Goal: Check status

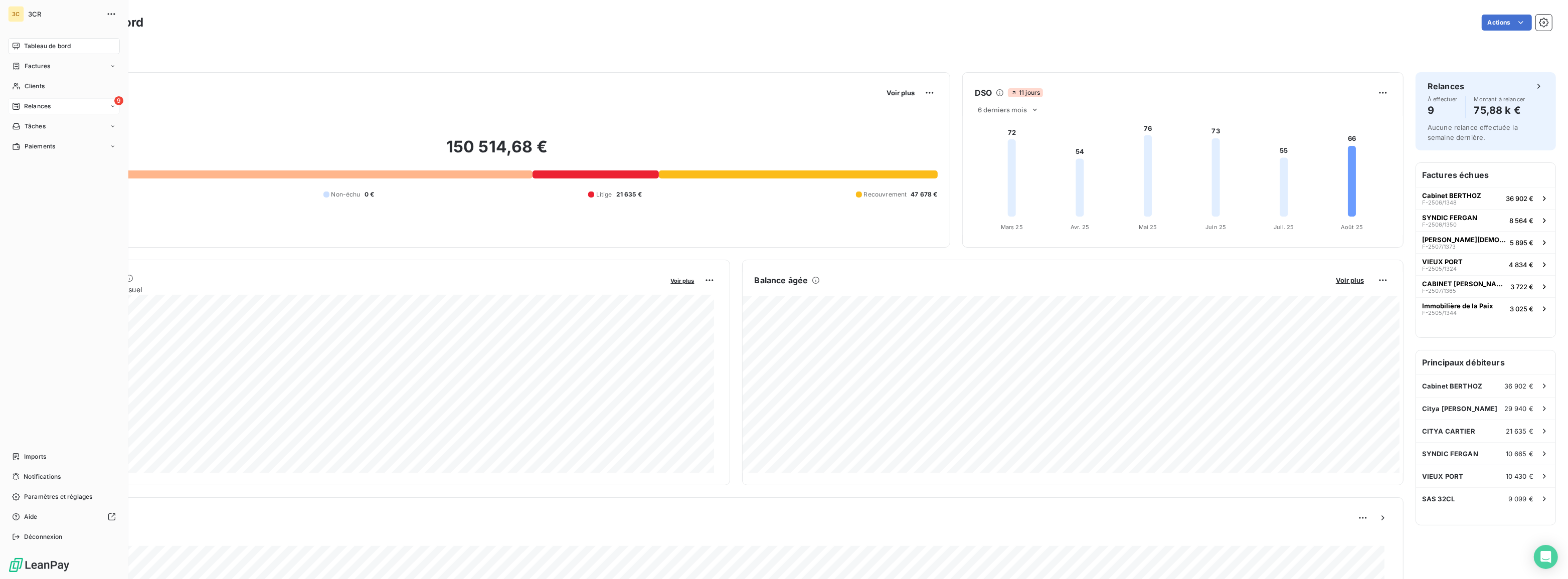
click at [52, 101] on div "9 Relances" at bounding box center [64, 106] width 112 height 16
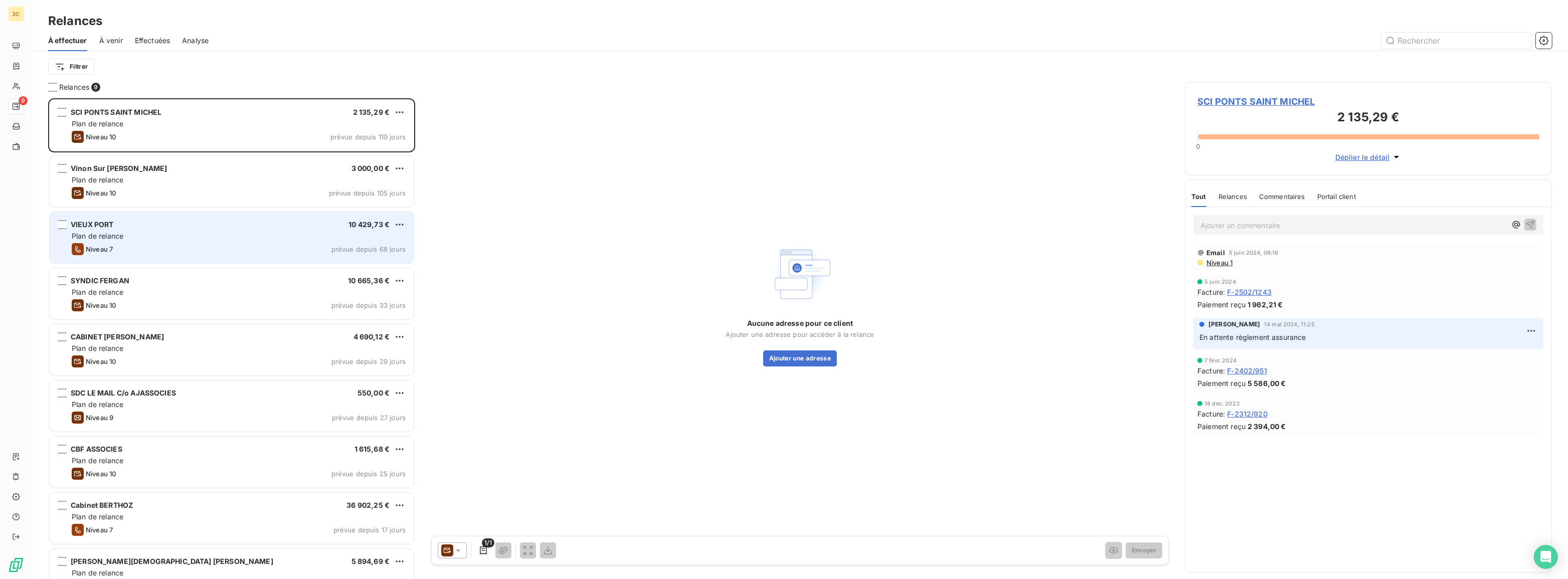
click at [193, 225] on div "VIEUX PORT 10 429,73 €" at bounding box center [239, 225] width 334 height 9
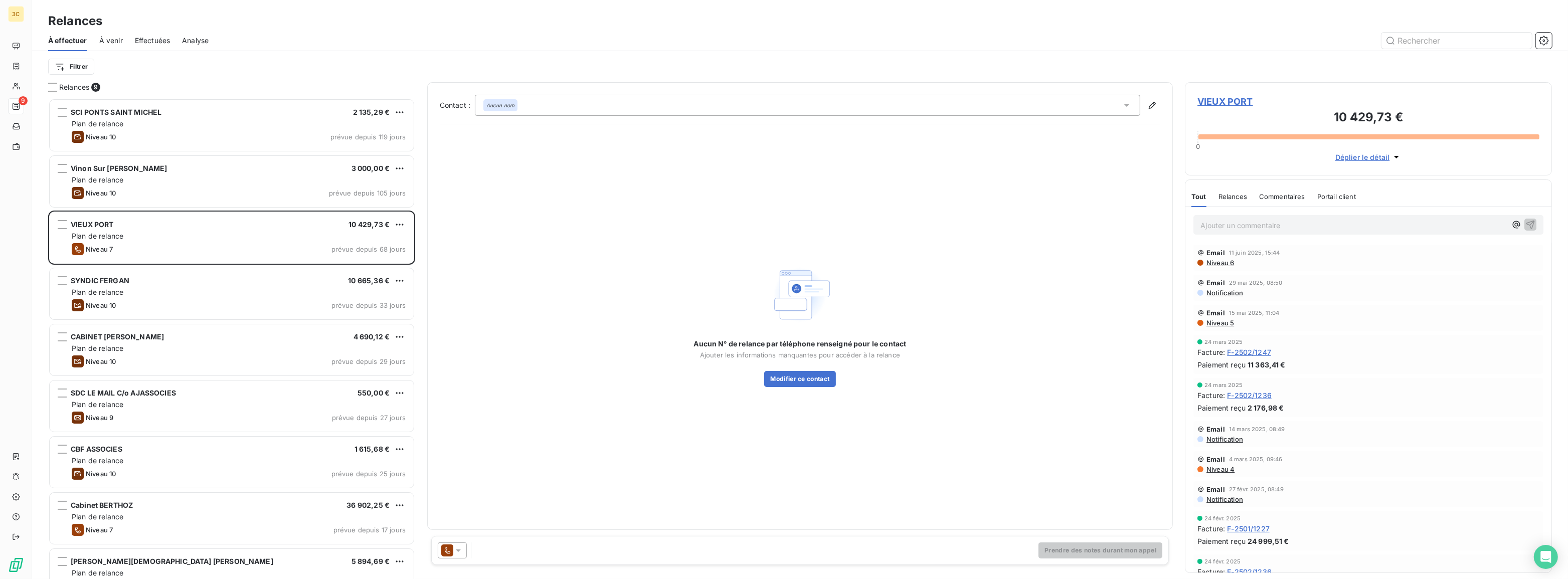
click at [446, 556] on icon at bounding box center [447, 551] width 12 height 12
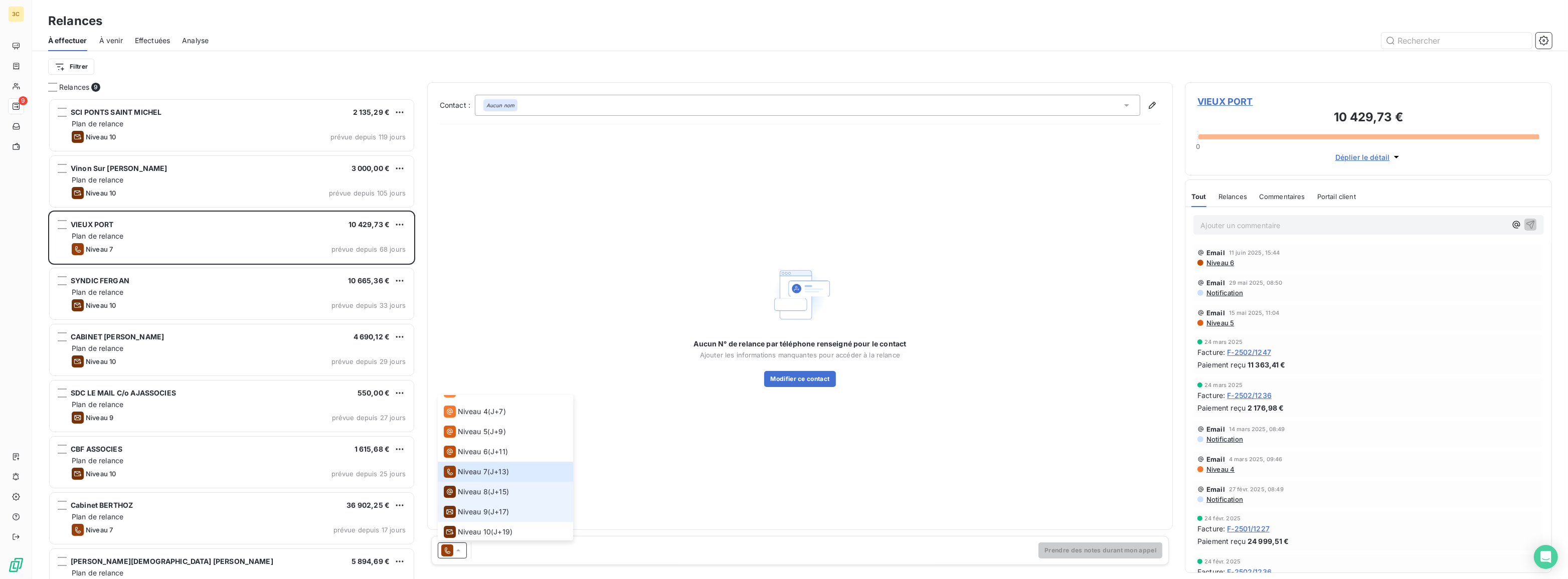
scroll to position [75, 0]
click at [495, 511] on span "J+17 )" at bounding box center [500, 510] width 18 height 10
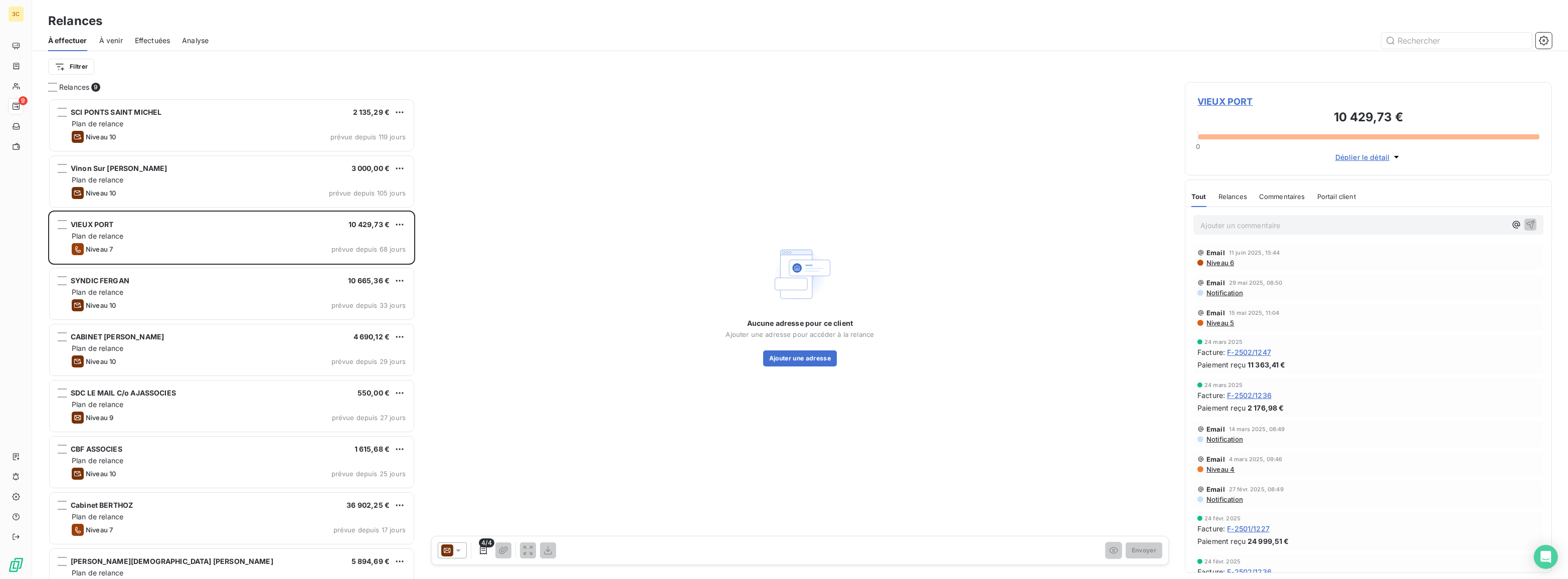
click at [450, 553] on icon at bounding box center [447, 551] width 12 height 12
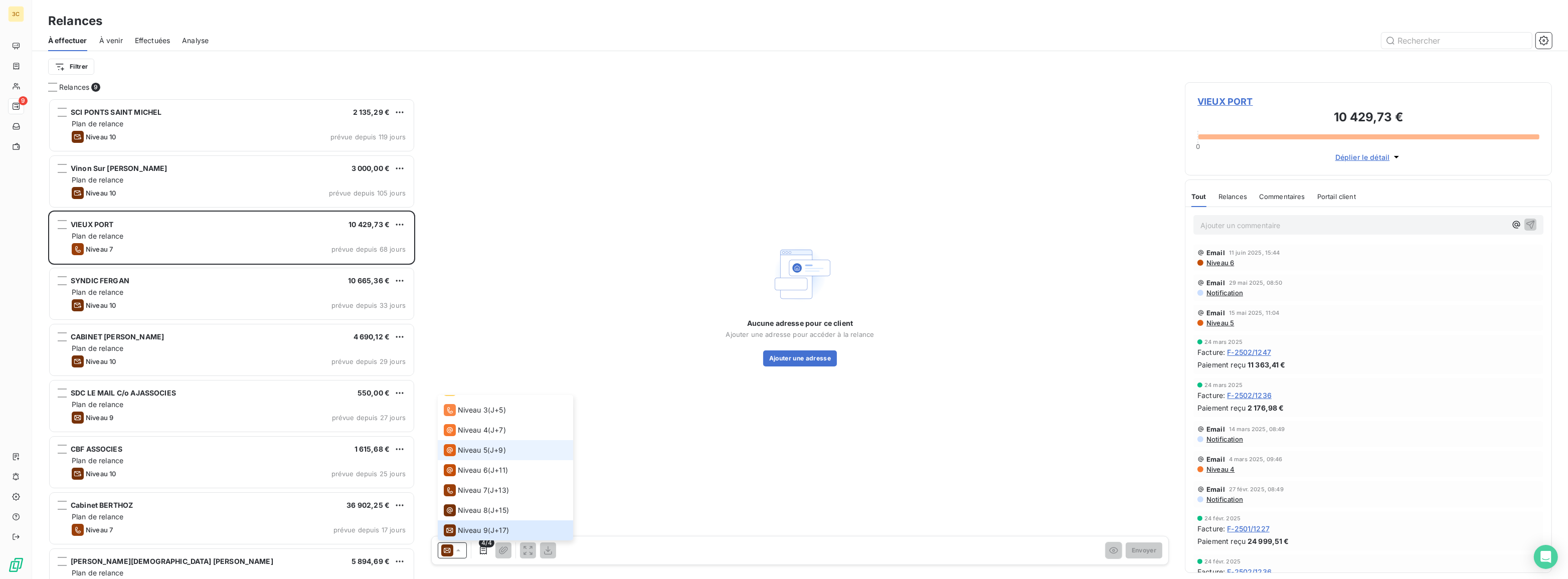
click at [488, 454] on div "Niveau 5 ( J+9 )" at bounding box center [475, 451] width 62 height 12
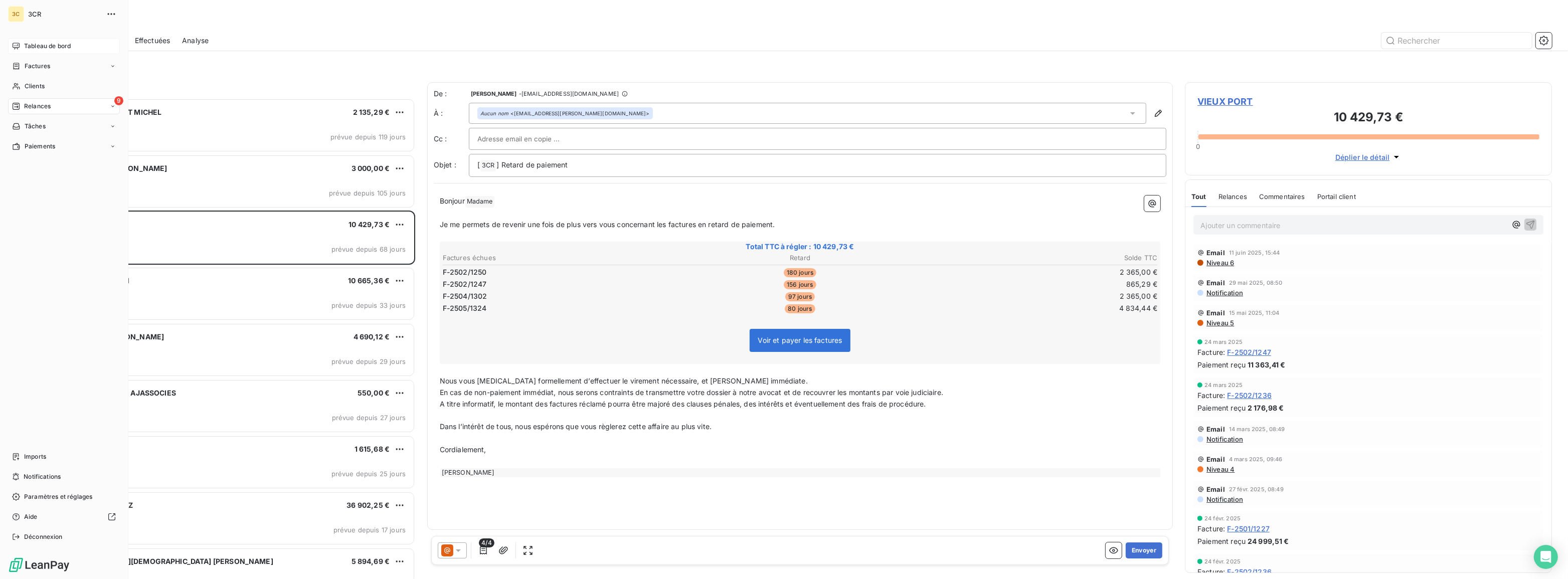
click at [15, 49] on icon at bounding box center [16, 46] width 7 height 7
